Goal: Transaction & Acquisition: Purchase product/service

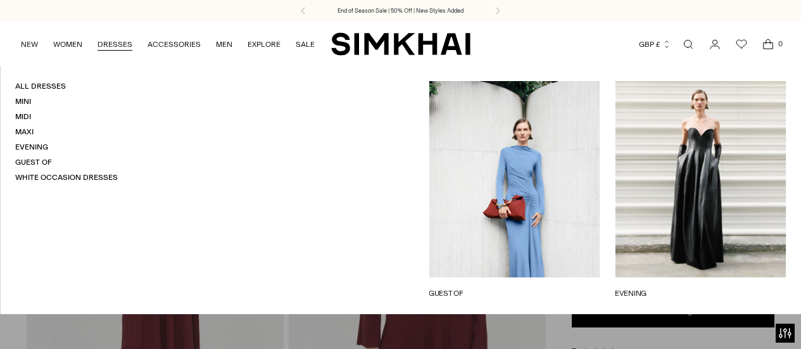
click at [110, 30] on link "DRESSES" at bounding box center [115, 44] width 35 height 28
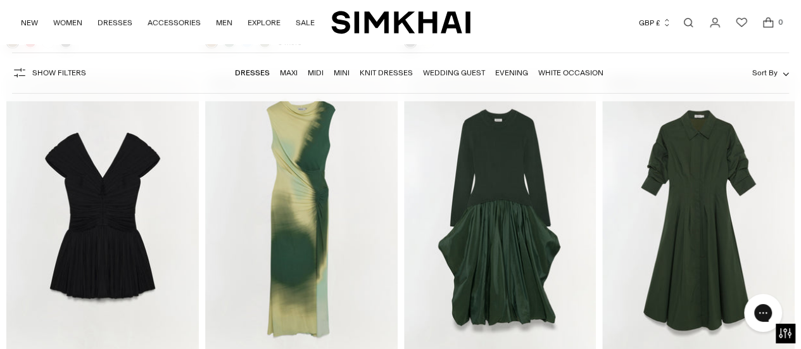
scroll to position [4505, 0]
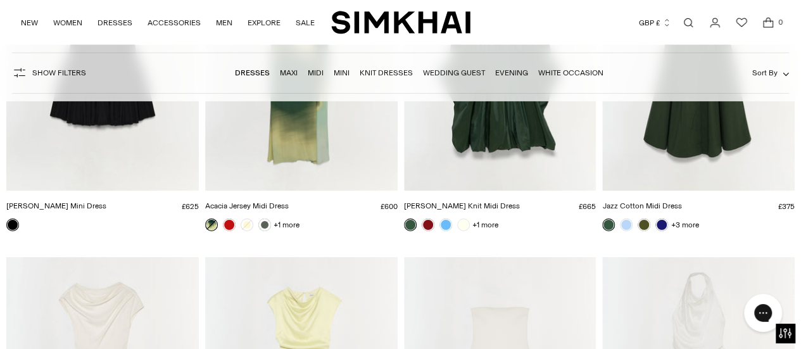
click at [0, 0] on img "Jazz Cotton Midi Dress" at bounding box center [0, 0] width 0 height 0
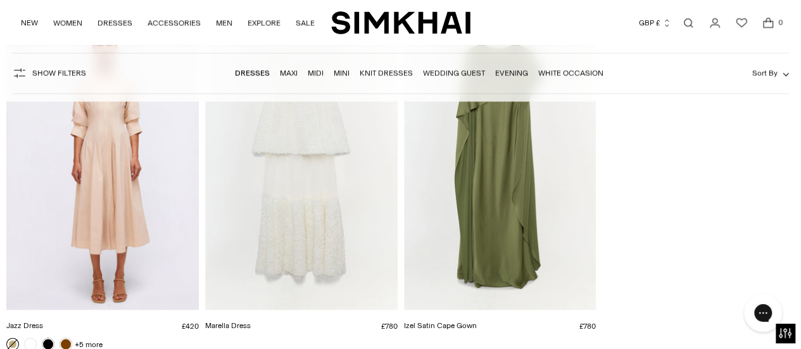
scroll to position [15286, 0]
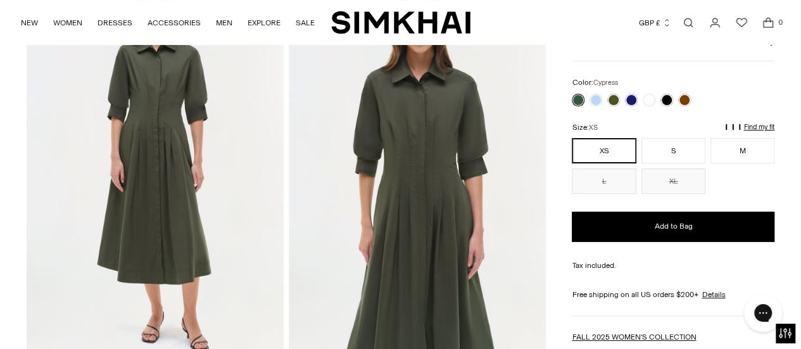
scroll to position [114, 0]
